Goal: Information Seeking & Learning: Learn about a topic

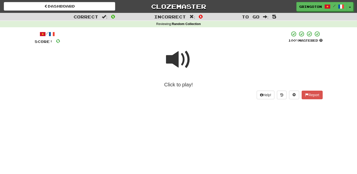
click at [183, 61] on span at bounding box center [178, 59] width 25 height 25
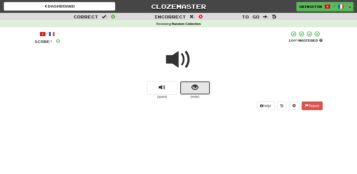
click at [194, 87] on span "show sentence" at bounding box center [194, 87] width 7 height 7
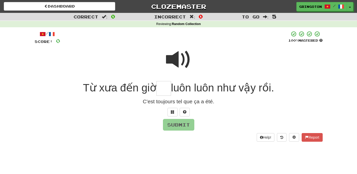
click at [174, 57] on span at bounding box center [178, 59] width 25 height 25
click at [181, 57] on span at bounding box center [178, 59] width 25 height 25
click at [164, 94] on input "text" at bounding box center [163, 88] width 15 height 15
type input "*"
click at [187, 111] on button at bounding box center [184, 112] width 10 height 9
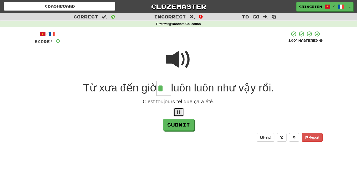
click at [180, 110] on span at bounding box center [179, 112] width 4 height 4
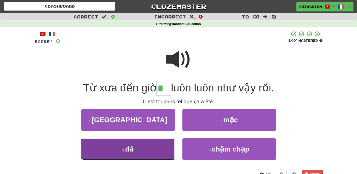
click at [149, 146] on button "3 . đả" at bounding box center [127, 149] width 93 height 22
type input "**"
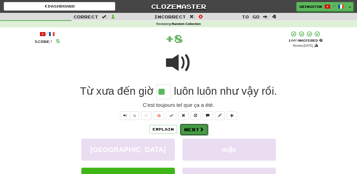
click at [196, 131] on button "Next" at bounding box center [194, 130] width 28 height 12
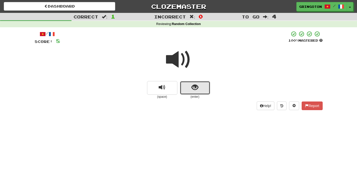
click at [196, 88] on span "show sentence" at bounding box center [194, 87] width 7 height 7
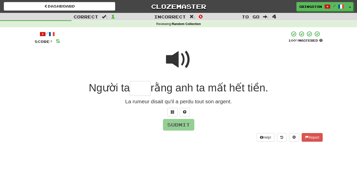
click at [184, 63] on span at bounding box center [178, 59] width 25 height 25
click at [136, 89] on input "text" at bounding box center [140, 88] width 21 height 15
type input "*"
click at [187, 112] on button at bounding box center [184, 112] width 10 height 9
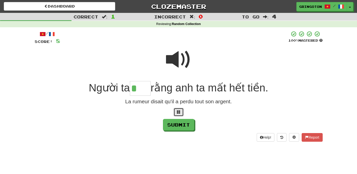
click at [177, 114] on span at bounding box center [179, 112] width 4 height 4
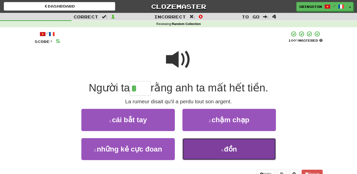
click at [223, 148] on small "4 ." at bounding box center [222, 150] width 3 height 4
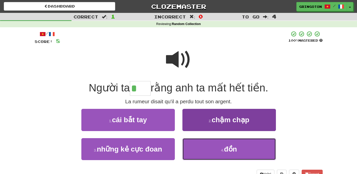
type input "***"
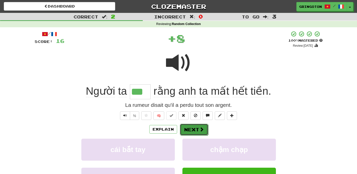
click at [202, 132] on button "Next" at bounding box center [194, 130] width 28 height 12
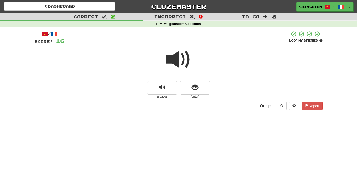
click at [180, 59] on span at bounding box center [178, 59] width 25 height 25
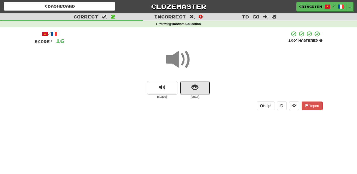
click at [192, 87] on span "show sentence" at bounding box center [194, 87] width 7 height 7
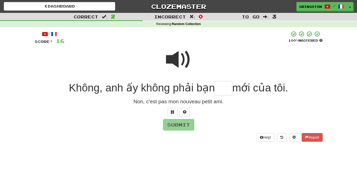
click at [181, 60] on span at bounding box center [178, 59] width 25 height 25
click at [220, 92] on input "text" at bounding box center [222, 88] width 17 height 15
type input "*"
click at [183, 59] on span at bounding box center [178, 59] width 25 height 25
click at [219, 87] on input "text" at bounding box center [222, 88] width 17 height 15
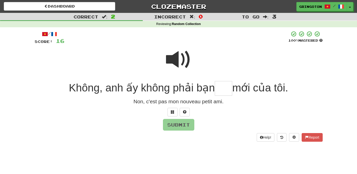
type input "*"
type input "****"
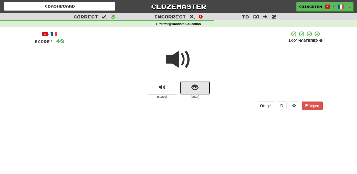
click at [192, 86] on span "show sentence" at bounding box center [194, 87] width 7 height 7
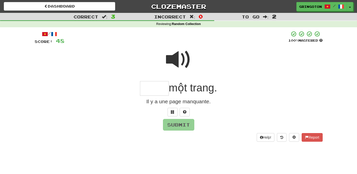
click at [183, 55] on span at bounding box center [178, 59] width 25 height 25
click at [161, 89] on input "text" at bounding box center [154, 88] width 29 height 15
click at [171, 114] on button at bounding box center [172, 112] width 10 height 9
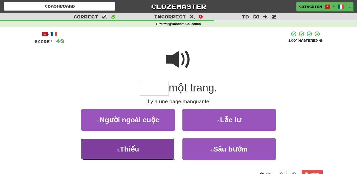
click at [151, 148] on button "3 . Thiếu" at bounding box center [127, 149] width 93 height 22
type input "*****"
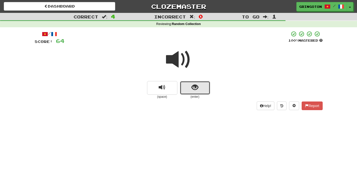
click at [198, 90] on button "show sentence" at bounding box center [195, 88] width 30 height 14
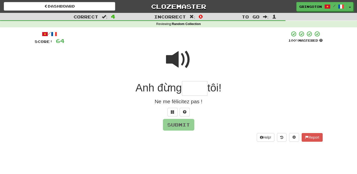
click at [177, 52] on span at bounding box center [178, 59] width 25 height 25
click at [189, 91] on input "text" at bounding box center [194, 88] width 25 height 15
click at [172, 111] on span at bounding box center [173, 112] width 4 height 4
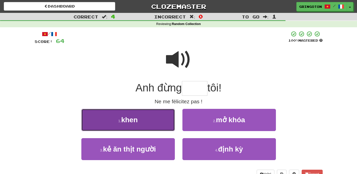
click at [143, 124] on button "1 . khen" at bounding box center [127, 120] width 93 height 22
type input "****"
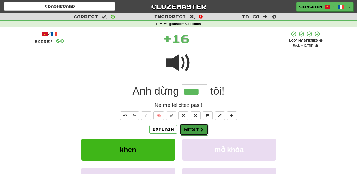
click at [199, 129] on span at bounding box center [201, 129] width 5 height 5
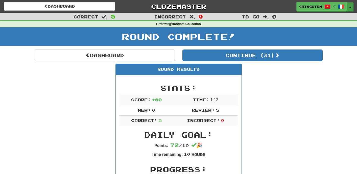
click at [351, 7] on button "Toggle Dropdown" at bounding box center [349, 6] width 7 height 9
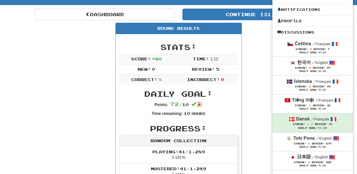
scroll to position [43, 0]
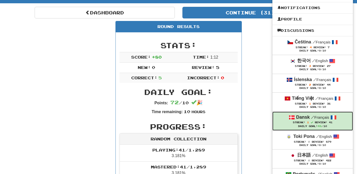
click at [281, 123] on div "Streak: 1 Review: 41" at bounding box center [312, 122] width 70 height 4
